Goal: Transaction & Acquisition: Purchase product/service

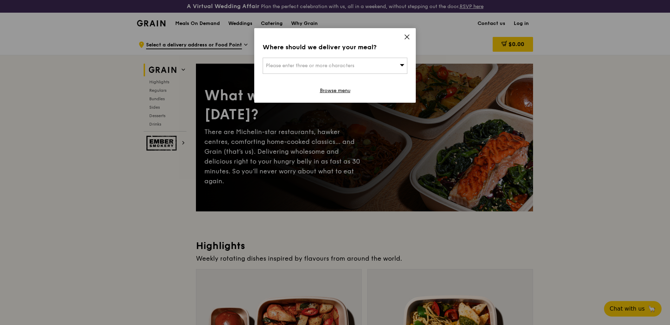
click at [407, 34] on icon at bounding box center [407, 37] width 6 height 6
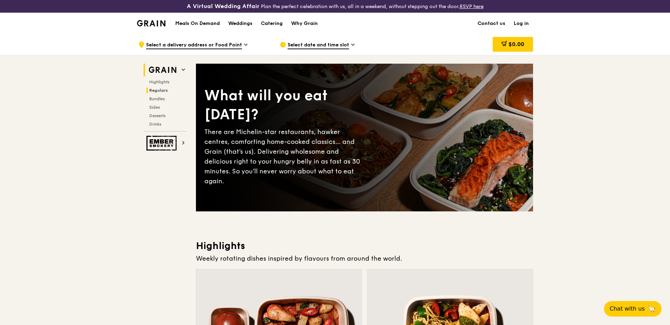
click at [161, 90] on span "Regulars" at bounding box center [158, 90] width 19 height 5
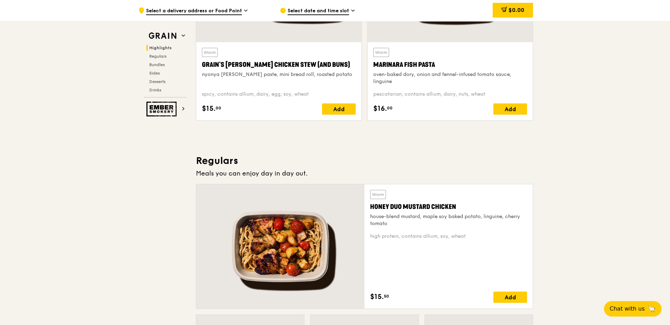
scroll to position [334, 0]
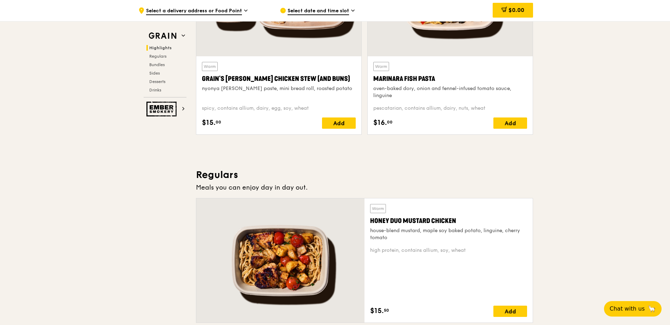
click at [334, 11] on span "Select date and time slot" at bounding box center [318, 11] width 61 height 8
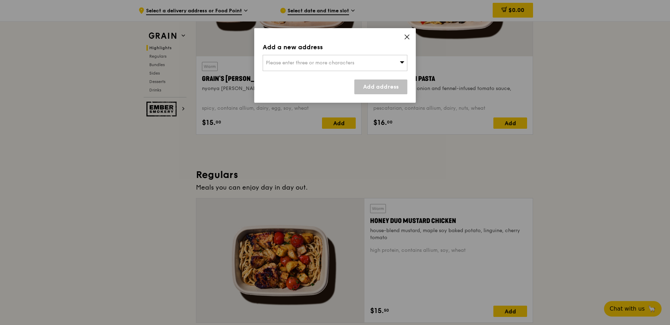
click at [399, 63] on div "Please enter three or more characters" at bounding box center [335, 63] width 145 height 16
click at [312, 65] on input "search" at bounding box center [335, 62] width 144 height 15
click at [408, 35] on icon at bounding box center [407, 37] width 6 height 6
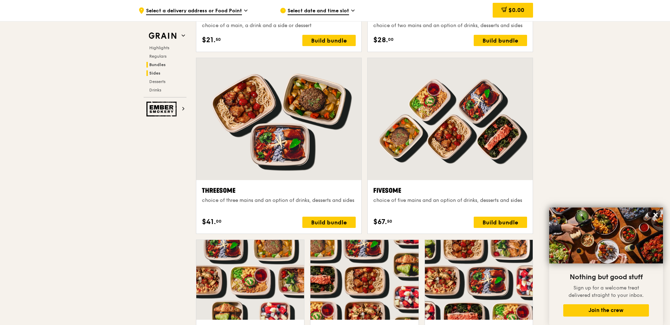
scroll to position [1194, 0]
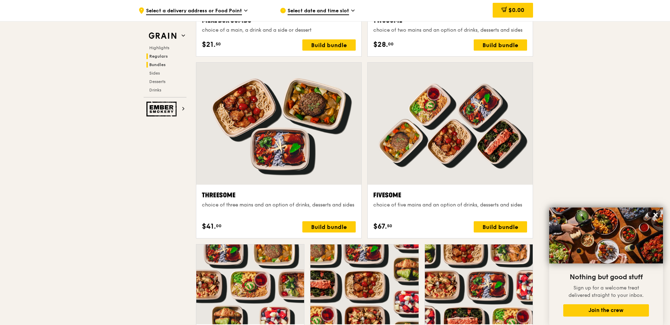
click at [162, 56] on span "Regulars" at bounding box center [158, 56] width 19 height 5
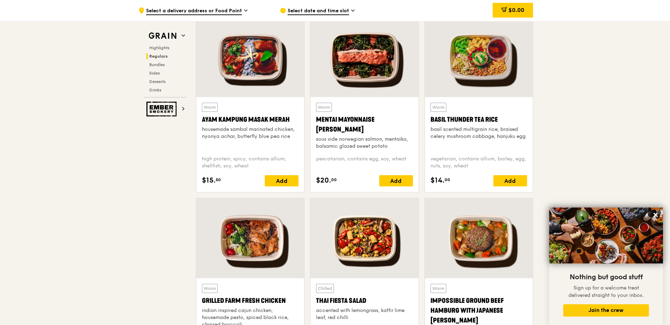
scroll to position [650, 0]
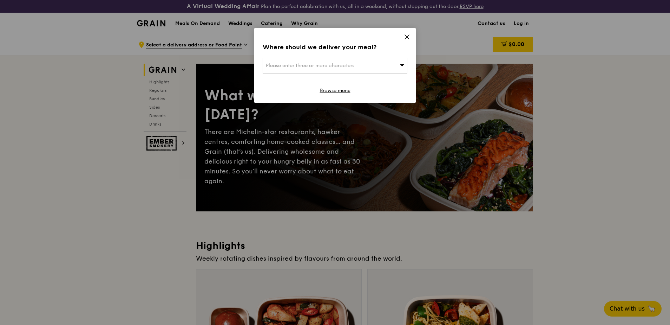
click at [411, 35] on div "Where should we deliver your meal? Please enter three or more characters Browse…" at bounding box center [335, 65] width 162 height 74
click at [409, 35] on icon at bounding box center [407, 37] width 6 height 6
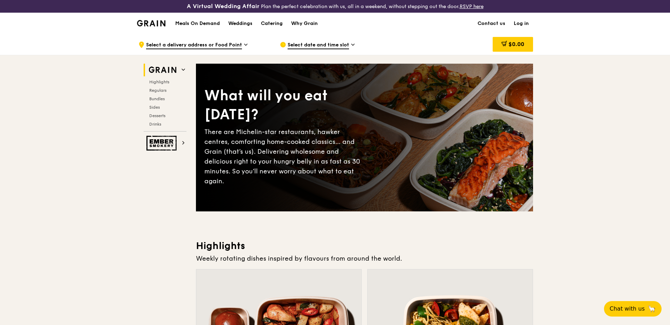
click at [339, 47] on span "Select date and time slot" at bounding box center [318, 45] width 61 height 8
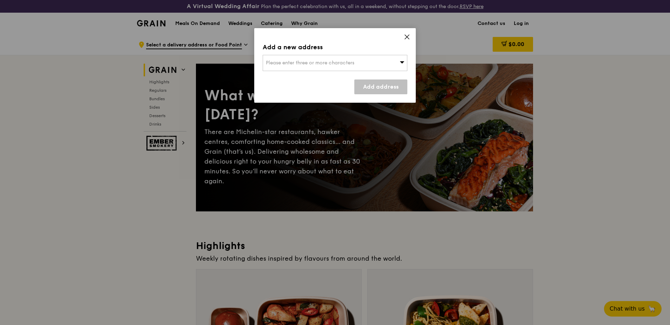
click at [400, 61] on icon at bounding box center [402, 61] width 5 height 5
click at [406, 35] on icon at bounding box center [407, 37] width 6 height 6
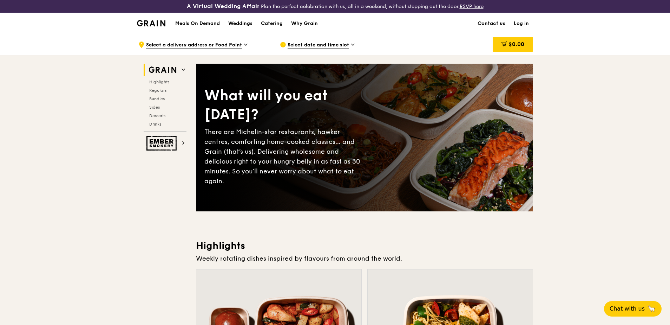
click at [312, 45] on span "Select date and time slot" at bounding box center [318, 45] width 61 height 8
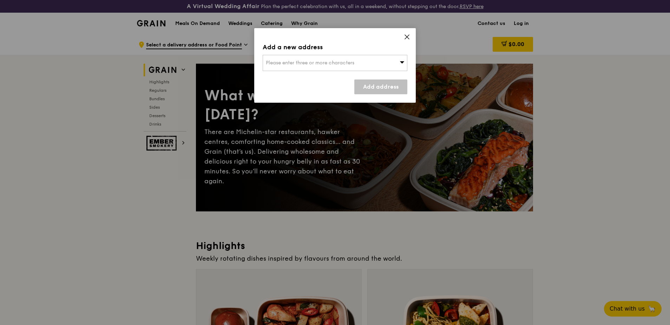
click at [294, 60] on span "Please enter three or more characters" at bounding box center [310, 63] width 89 height 6
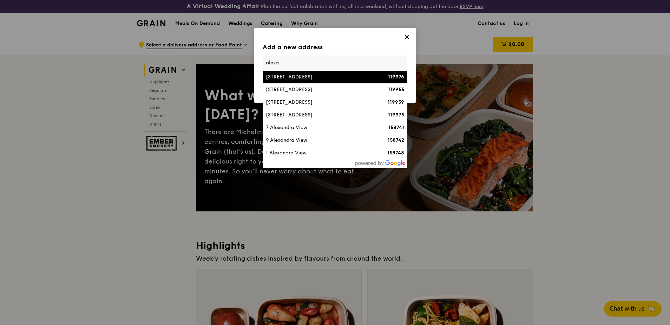
type input "alexa"
click at [293, 80] on div "438C Alexandra Road, Alexandra Technopark" at bounding box center [318, 76] width 104 height 7
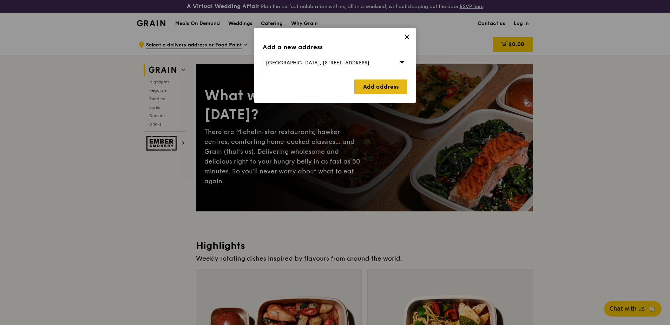
click at [380, 89] on link "Add address" at bounding box center [380, 86] width 53 height 15
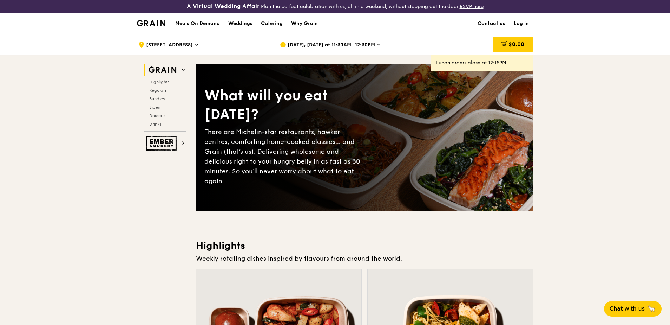
click at [353, 44] on span "Sep 18, Today at 11:30AM–12:30PM" at bounding box center [331, 45] width 87 height 8
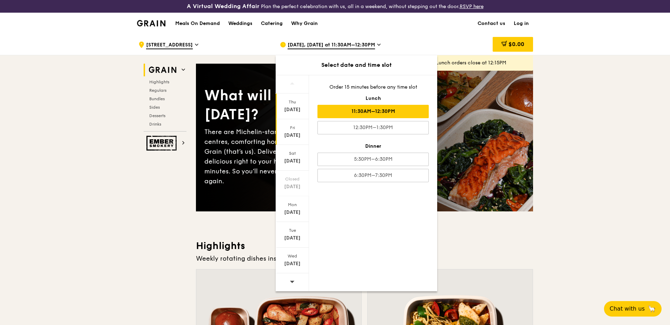
click at [294, 130] on div "Fri Sep 19" at bounding box center [292, 132] width 33 height 26
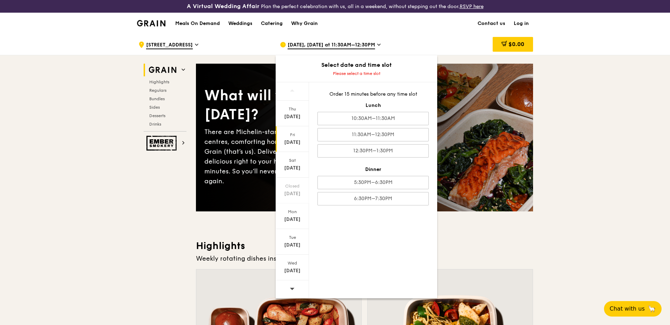
click at [299, 138] on div "Fri Sep 19" at bounding box center [292, 139] width 33 height 26
click at [360, 119] on div "10:30AM–11:30AM" at bounding box center [373, 118] width 111 height 13
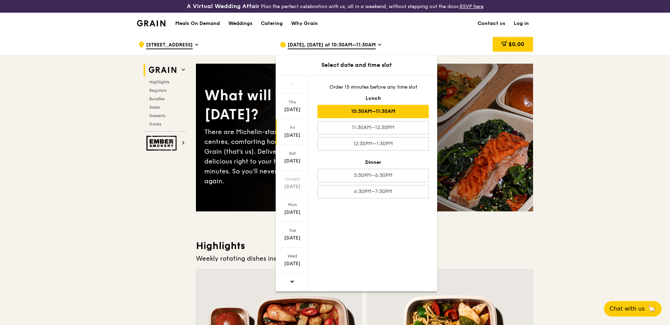
click at [295, 125] on div "Fri" at bounding box center [292, 128] width 31 height 6
click at [295, 127] on div "Fri" at bounding box center [292, 128] width 31 height 6
drag, startPoint x: 295, startPoint y: 127, endPoint x: 369, endPoint y: 113, distance: 75.4
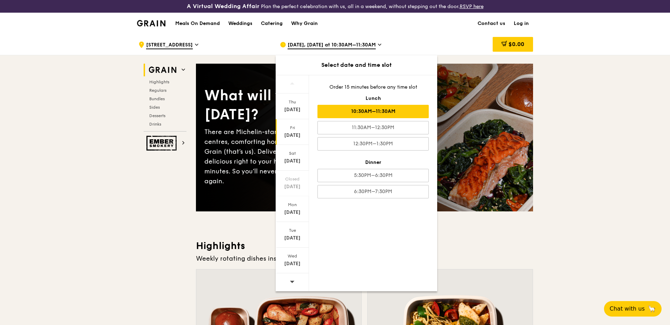
click at [369, 113] on div "10:30AM–11:30AM" at bounding box center [373, 111] width 111 height 13
click at [369, 112] on div "10:30AM–11:30AM" at bounding box center [373, 111] width 111 height 13
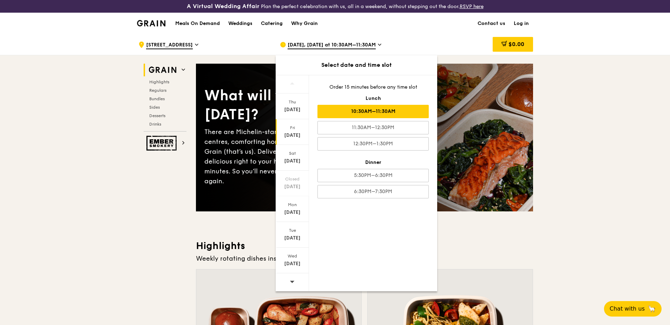
drag, startPoint x: 369, startPoint y: 112, endPoint x: 395, endPoint y: 112, distance: 26.0
click at [395, 112] on div "10:30AM–11:30AM" at bounding box center [373, 111] width 111 height 13
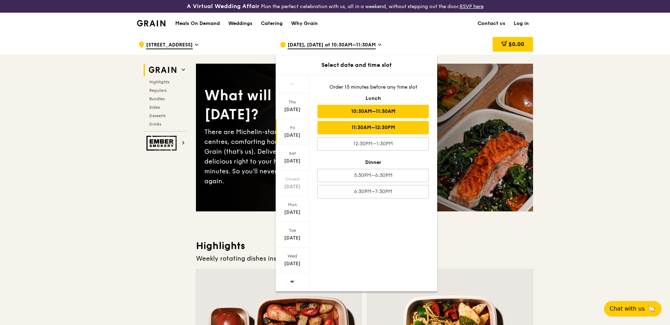
click at [364, 128] on div "11:30AM–12:30PM" at bounding box center [373, 127] width 111 height 13
click at [354, 115] on div "10:30AM–11:30AM" at bounding box center [373, 111] width 111 height 13
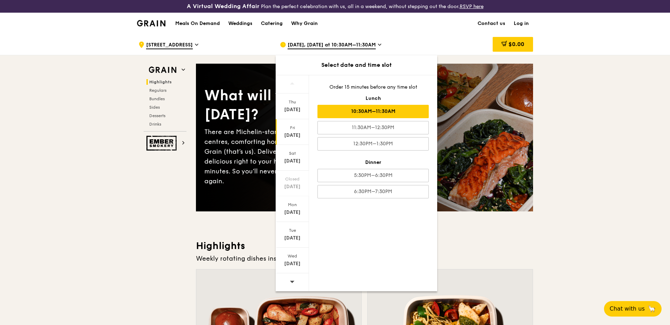
click at [359, 112] on div "10:30AM–11:30AM" at bounding box center [373, 111] width 111 height 13
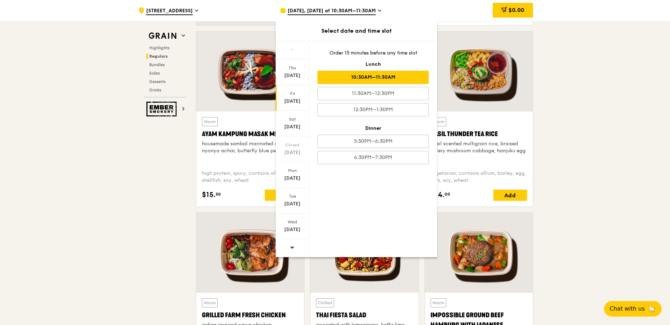
scroll to position [632, 0]
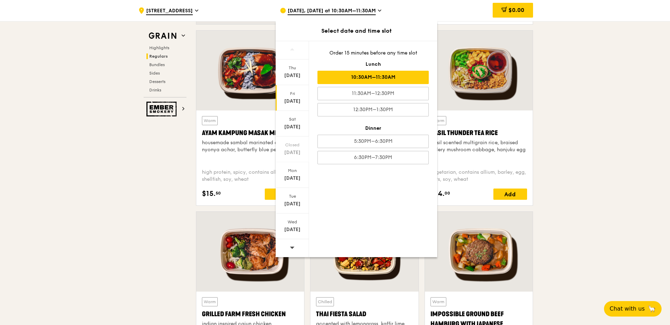
click at [377, 80] on div "10:30AM–11:30AM" at bounding box center [373, 77] width 111 height 13
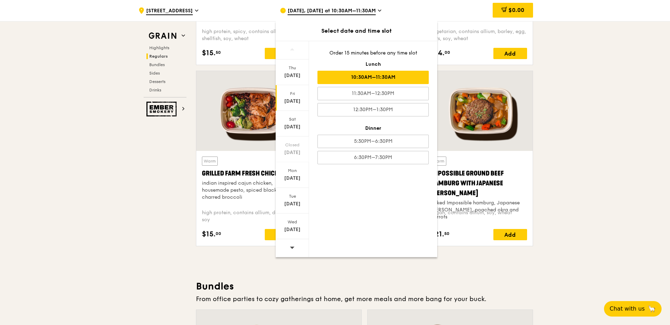
scroll to position [562, 0]
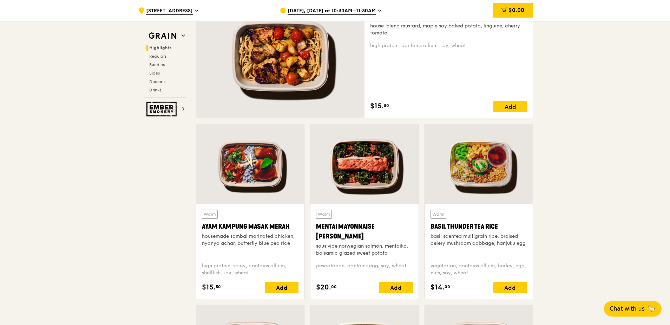
scroll to position [386, 0]
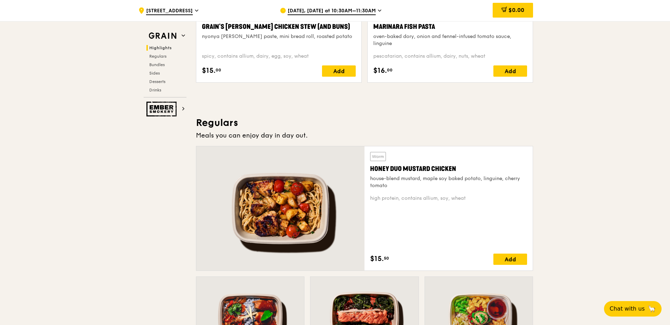
click at [374, 10] on span "Sep 19, Tomorrow at 10:30AM–11:30AM" at bounding box center [332, 11] width 88 height 8
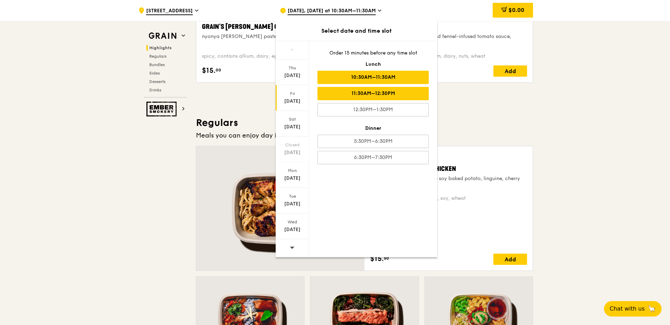
click at [366, 95] on div "11:30AM–12:30PM" at bounding box center [373, 93] width 111 height 13
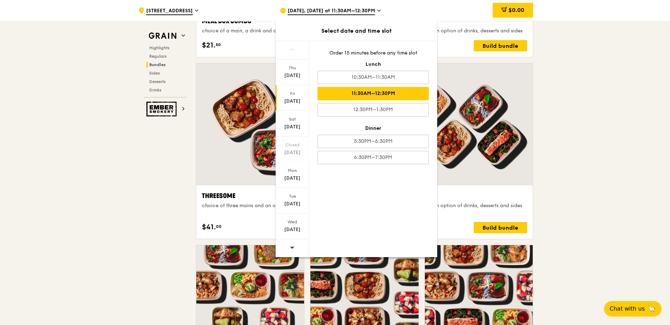
scroll to position [1194, 0]
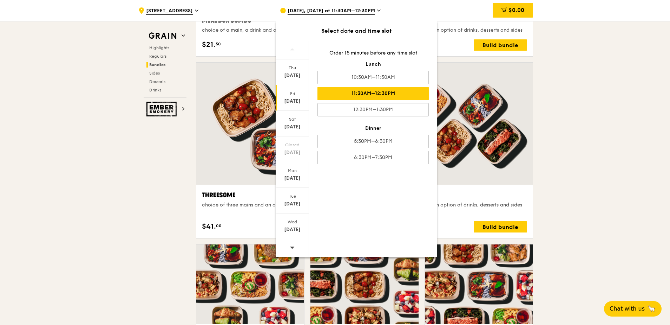
click at [564, 74] on div ".cls-1 { fill: none; stroke: #fff; stroke-linecap: round; stroke-linejoin: roun…" at bounding box center [335, 322] width 670 height 2966
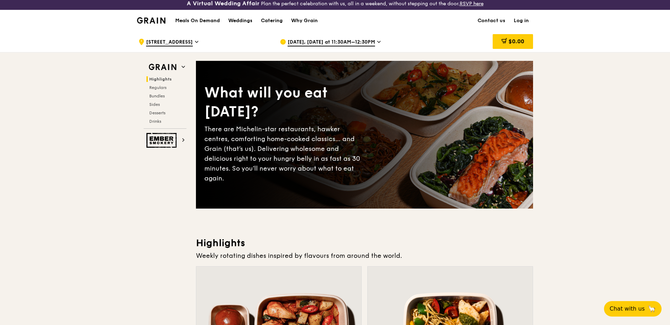
scroll to position [0, 0]
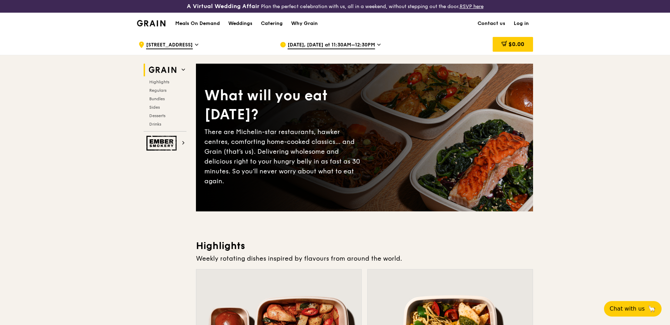
click at [344, 44] on span "Sep 19, Tomorrow at 11:30AM–12:30PM" at bounding box center [331, 45] width 87 height 8
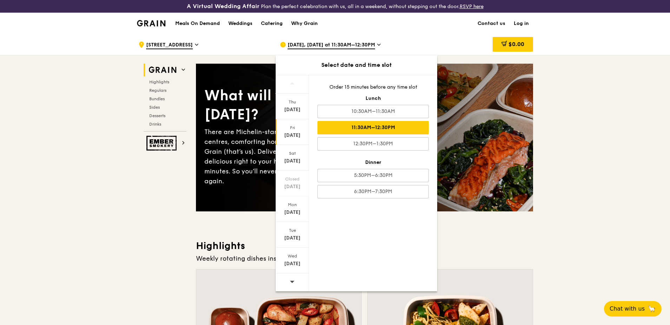
click at [383, 44] on div "Sep 19, Tomorrow at 11:30AM–12:30PM" at bounding box center [345, 44] width 130 height 21
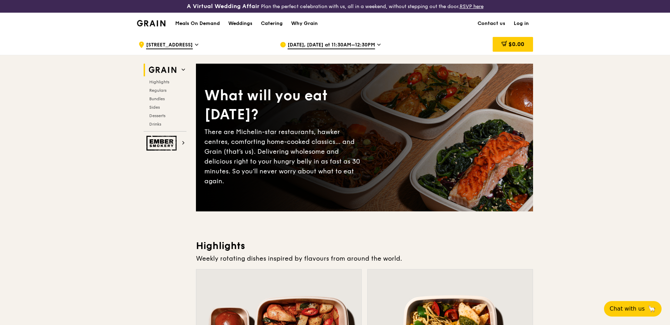
click at [383, 44] on div "Sep 19, Tomorrow at 11:30AM–12:30PM" at bounding box center [345, 44] width 130 height 21
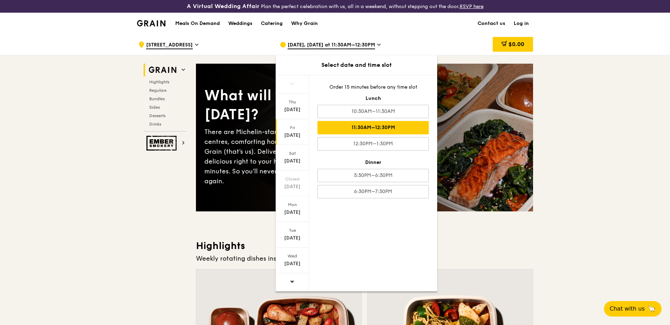
click at [188, 44] on span "438C Alexandra Road" at bounding box center [169, 45] width 47 height 8
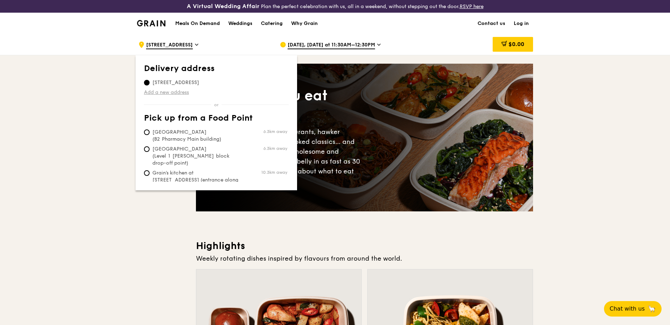
click at [179, 91] on link "Add a new address" at bounding box center [216, 92] width 145 height 7
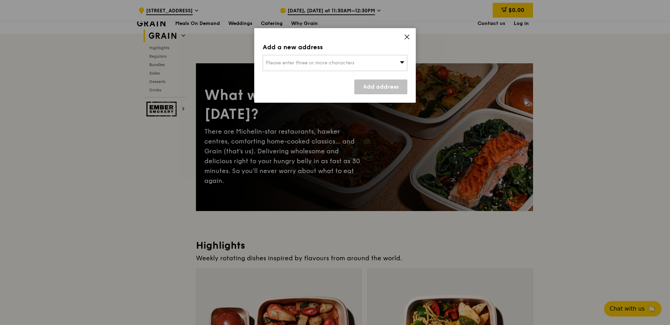
scroll to position [284, 0]
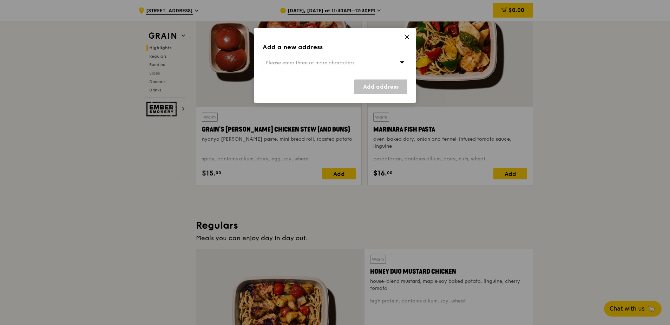
click at [282, 63] on span "Please enter three or more characters" at bounding box center [310, 63] width 89 height 6
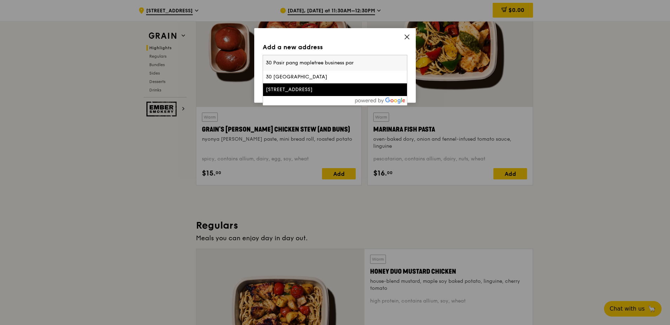
type input "30 Pasir pang mapletree business par"
click at [293, 92] on div "30 Pasir Panjang Road" at bounding box center [318, 89] width 104 height 7
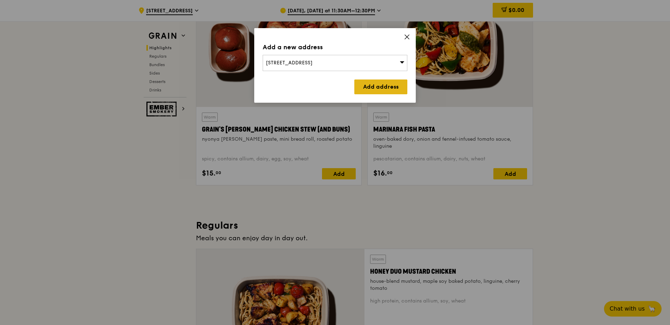
click at [374, 87] on link "Add address" at bounding box center [380, 86] width 53 height 15
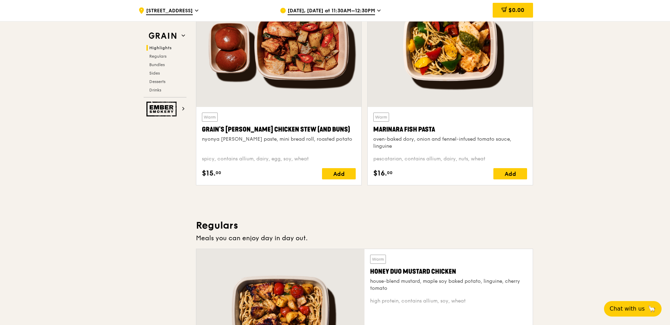
click at [365, 11] on span "Sep 19, Tomorrow at 11:30AM–12:30PM" at bounding box center [331, 11] width 87 height 8
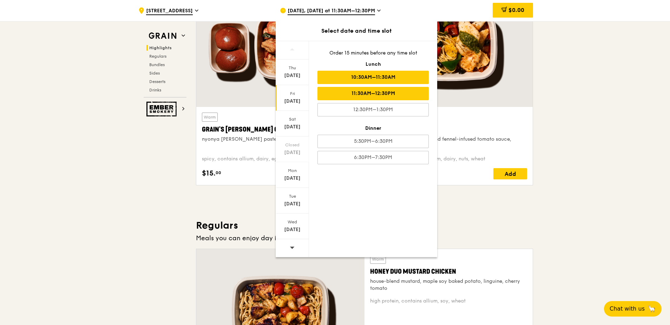
click at [386, 79] on div "10:30AM–11:30AM" at bounding box center [373, 77] width 111 height 13
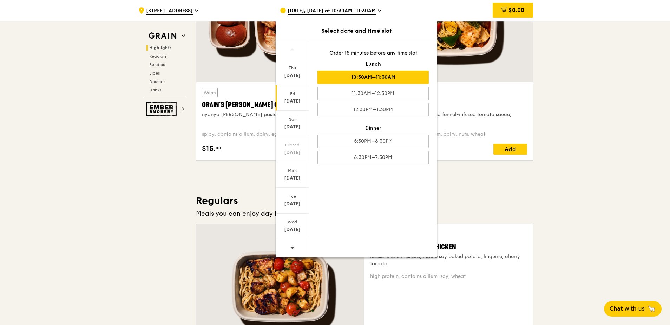
scroll to position [389, 0]
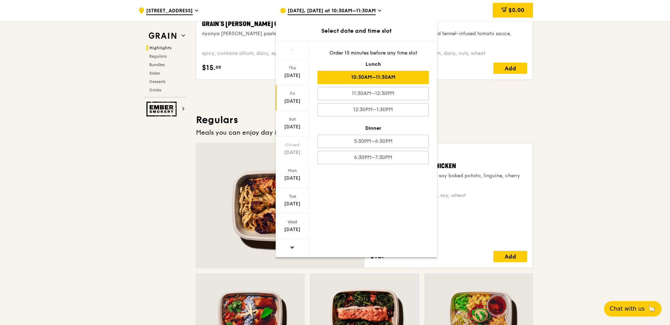
click at [380, 76] on div "10:30AM–11:30AM" at bounding box center [373, 77] width 111 height 13
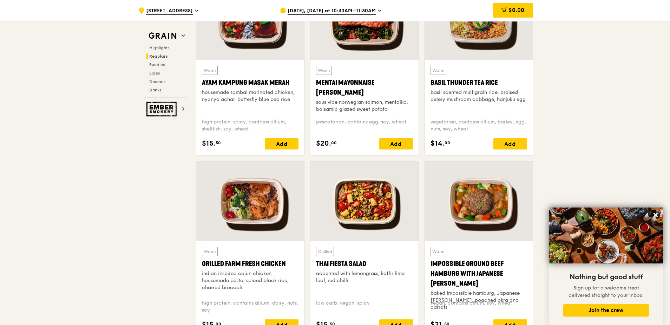
scroll to position [705, 0]
